Goal: Find specific fact: Locate a discrete piece of known information

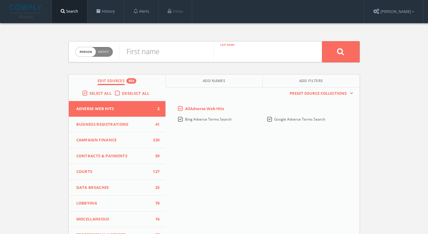
click at [246, 52] on input "text" at bounding box center [260, 52] width 94 height 16
paste input "[PERSON_NAME]"
type input "[PERSON_NAME]"
click at [152, 50] on input "text" at bounding box center [167, 52] width 94 height 16
type input "[PERSON_NAME]"
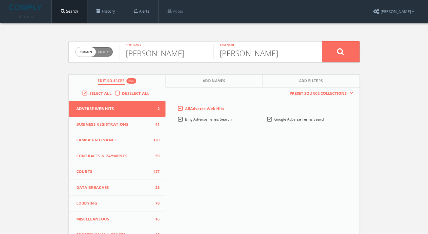
click at [322, 41] on button at bounding box center [341, 51] width 38 height 21
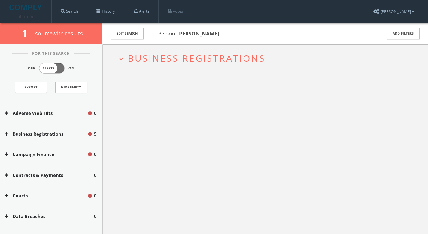
click at [167, 70] on h2 "expand_more Business Registrations" at bounding box center [265, 58] width 305 height 28
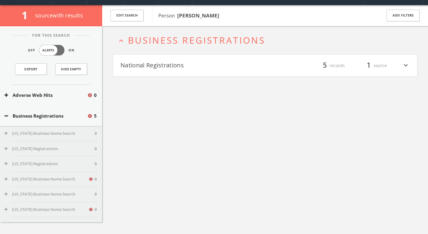
click at [166, 72] on h4 "National Registrations filter_list 5 records 1 source expand_more" at bounding box center [265, 65] width 304 height 22
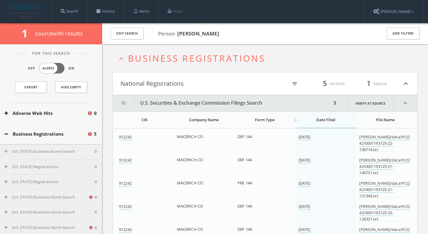
drag, startPoint x: 229, startPoint y: 34, endPoint x: 178, endPoint y: 34, distance: 51.6
click at [178, 34] on span "Person [PERSON_NAME]" at bounding box center [265, 34] width 215 height 8
copy b "[PERSON_NAME]"
